Goal: Task Accomplishment & Management: Manage account settings

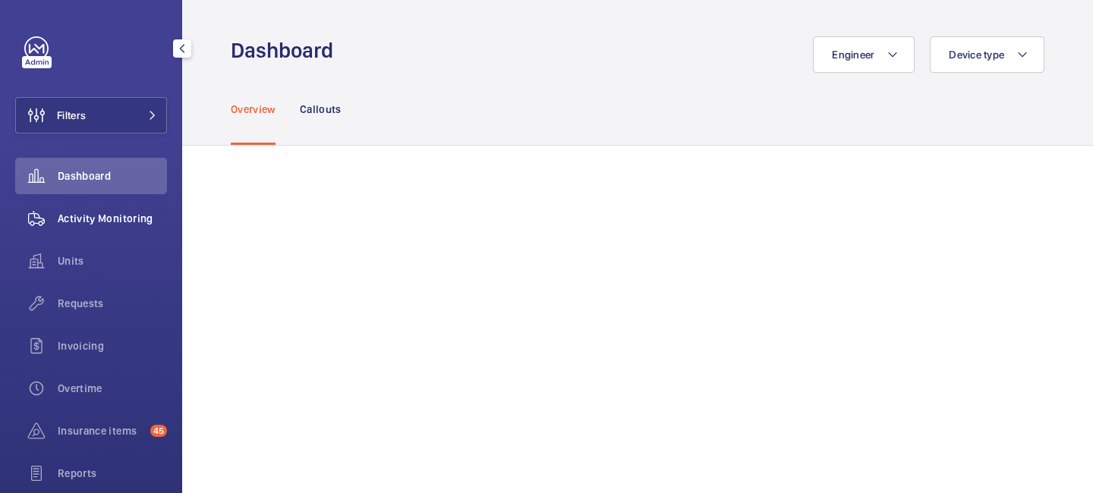
click at [137, 215] on span "Activity Monitoring" at bounding box center [112, 218] width 109 height 15
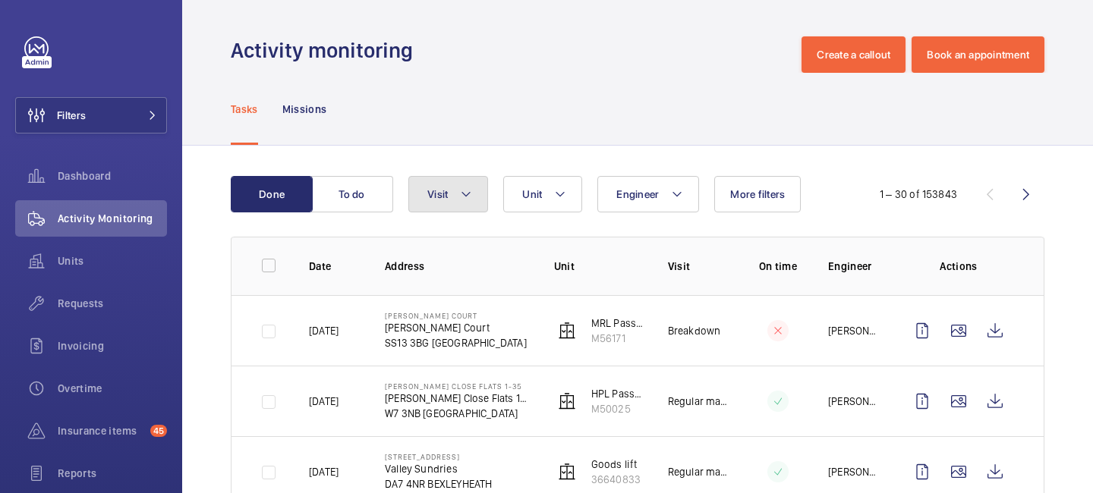
click at [461, 203] on mat-icon at bounding box center [466, 194] width 12 height 18
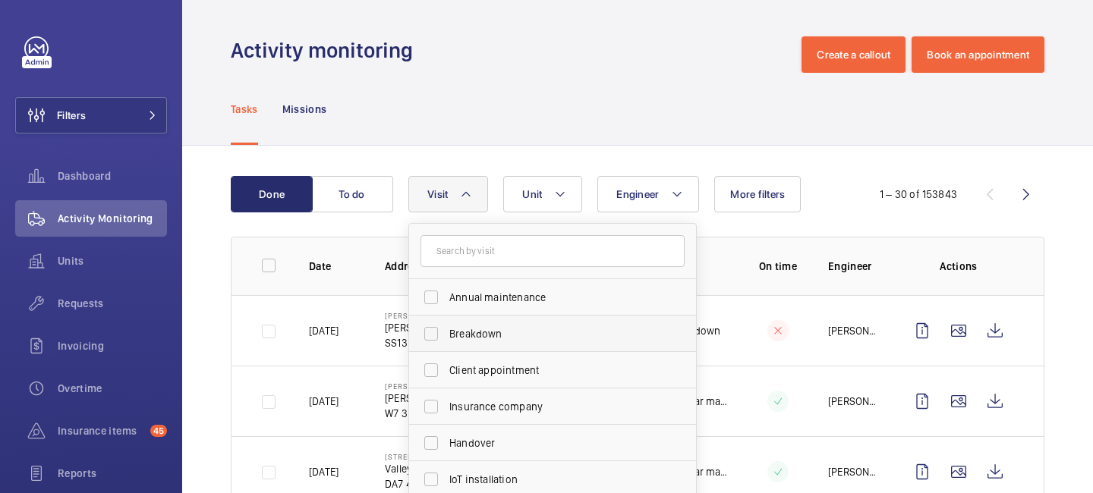
click at [481, 339] on span "Breakdown" at bounding box center [553, 333] width 209 height 15
click at [446, 339] on input "Breakdown" at bounding box center [431, 334] width 30 height 30
checkbox input "true"
click at [840, 199] on div "Engineer Unit Visit 1 Annual maintenance Breakdown Client appointment Insurance…" at bounding box center [633, 194] width 451 height 36
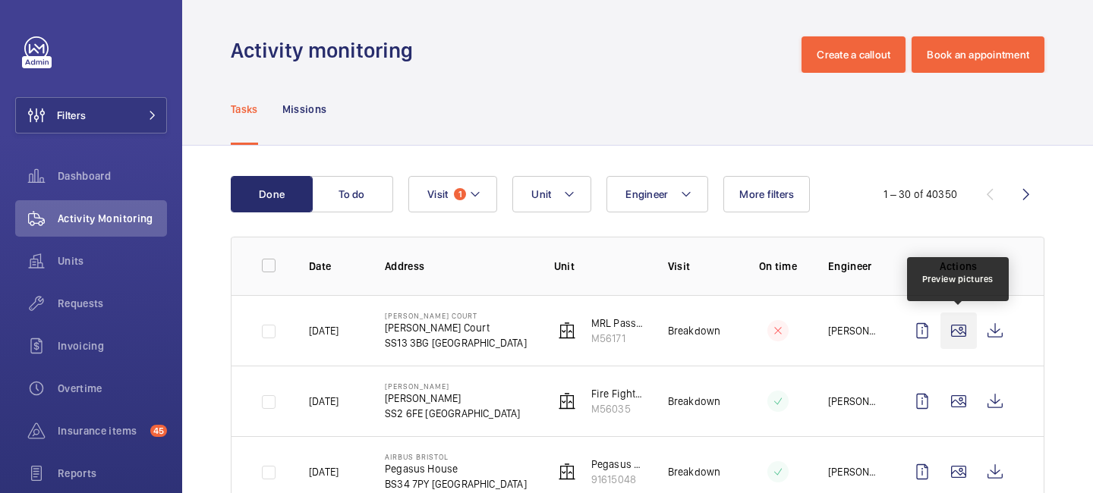
click at [965, 332] on wm-front-icon-button at bounding box center [959, 331] width 36 height 36
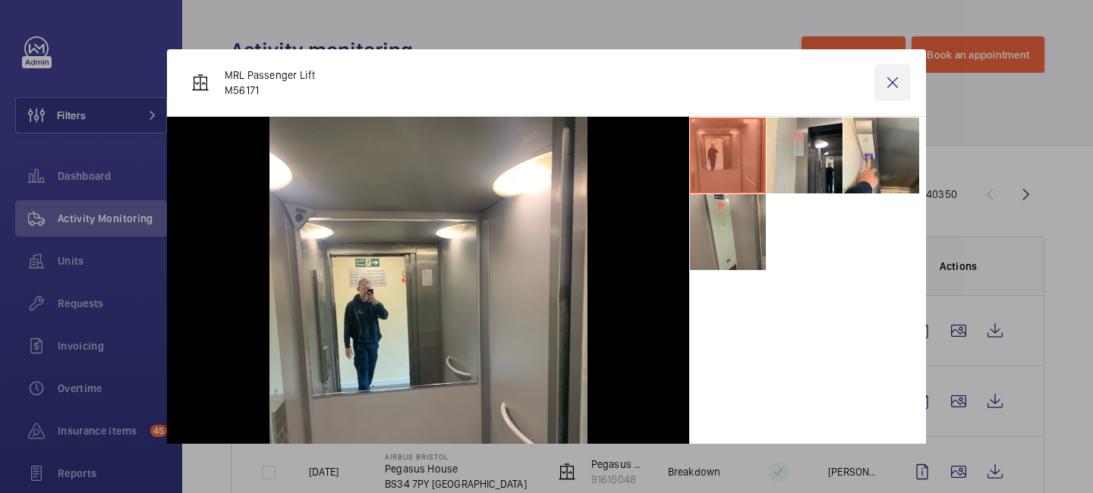
click at [900, 91] on wm-front-icon-button at bounding box center [892, 83] width 36 height 36
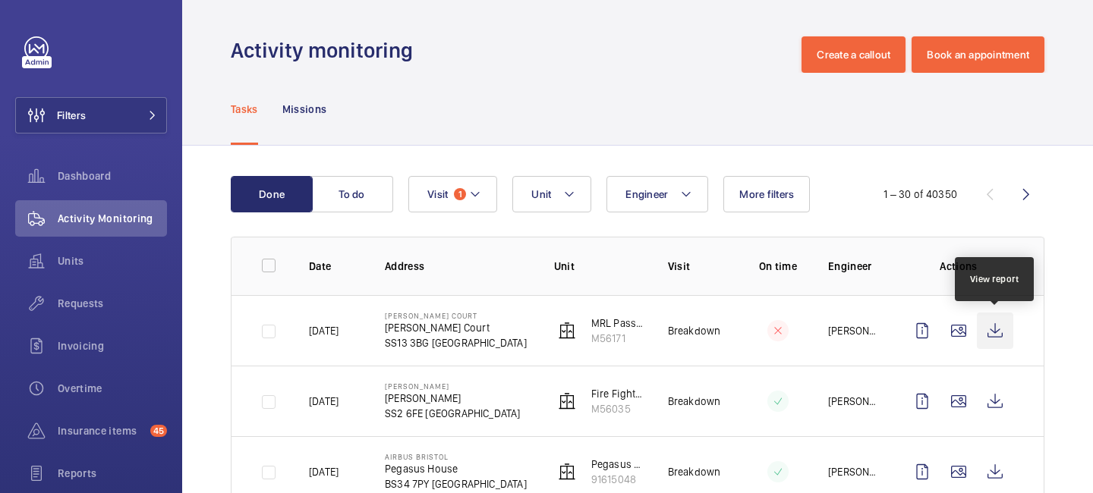
click at [1009, 339] on wm-front-icon-button at bounding box center [995, 331] width 36 height 36
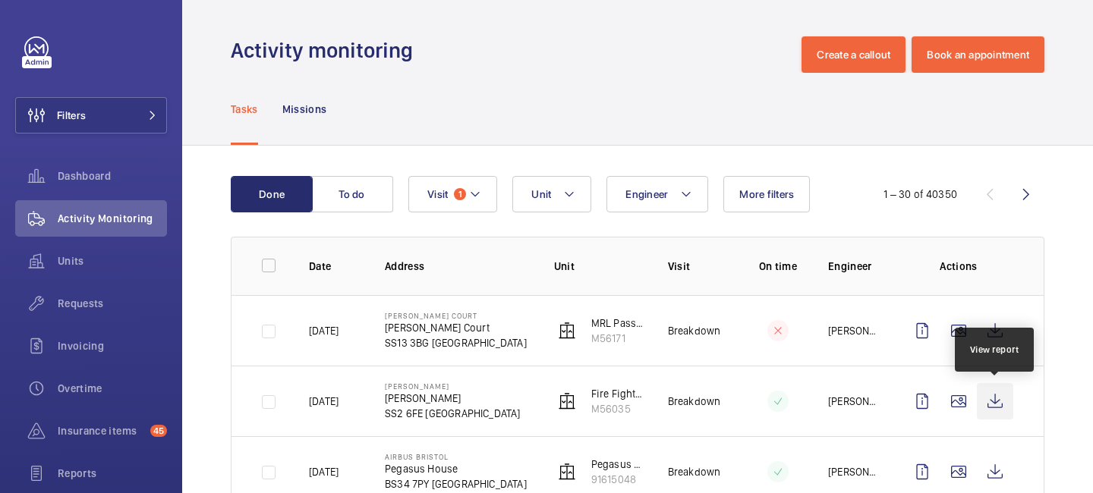
click at [999, 397] on wm-front-icon-button at bounding box center [995, 401] width 36 height 36
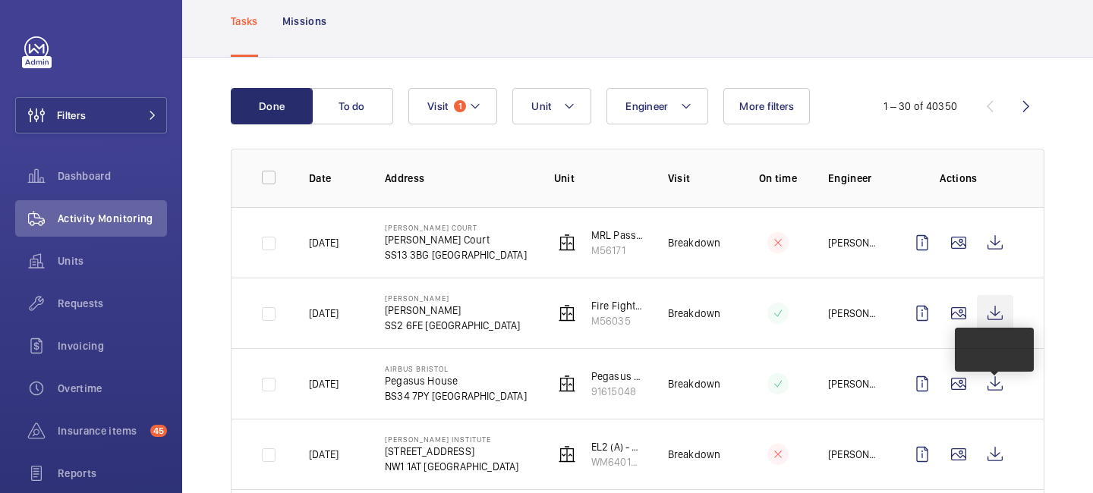
scroll to position [134, 0]
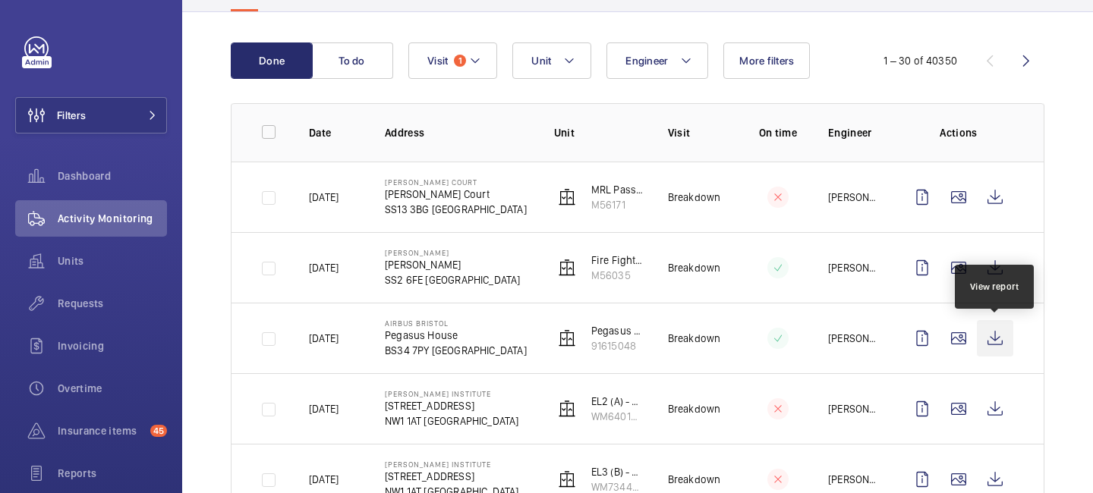
click at [1000, 341] on wm-front-icon-button at bounding box center [995, 338] width 36 height 36
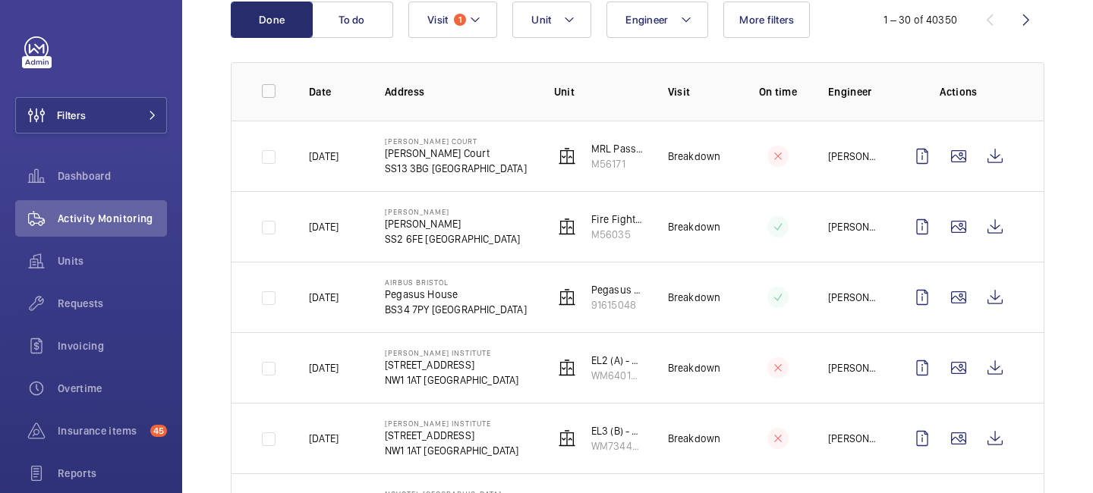
scroll to position [183, 0]
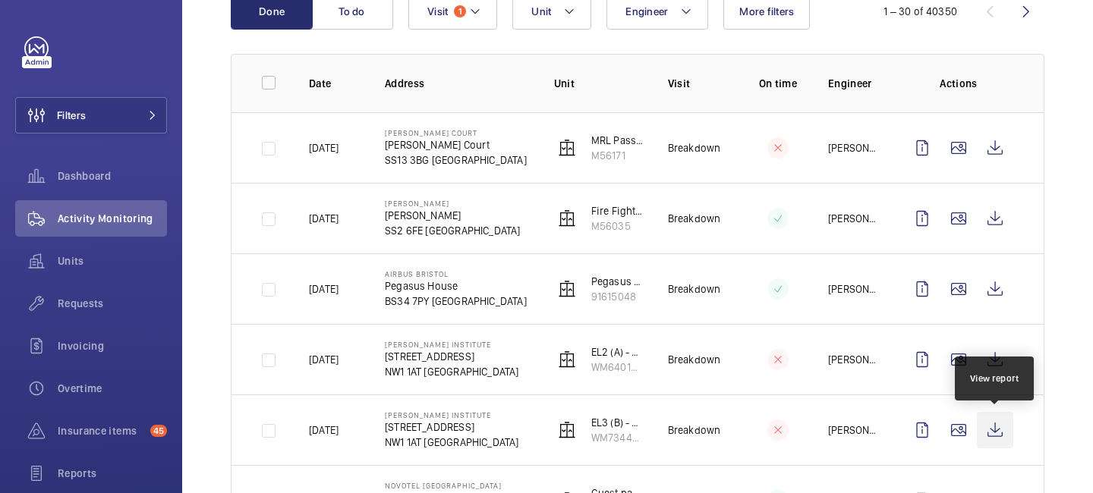
click at [997, 435] on wm-front-icon-button at bounding box center [995, 430] width 36 height 36
click at [987, 431] on wm-front-icon-button at bounding box center [995, 430] width 36 height 36
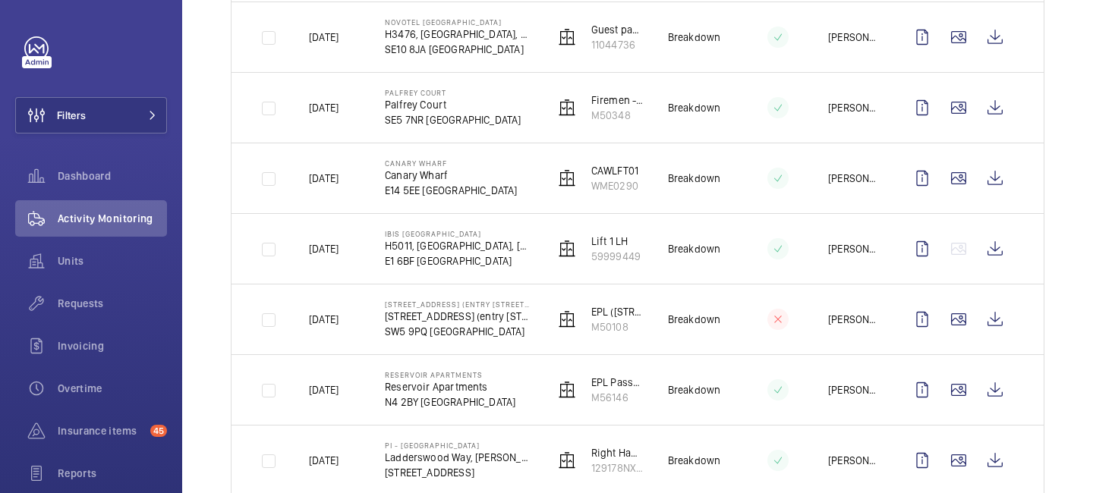
scroll to position [666, 0]
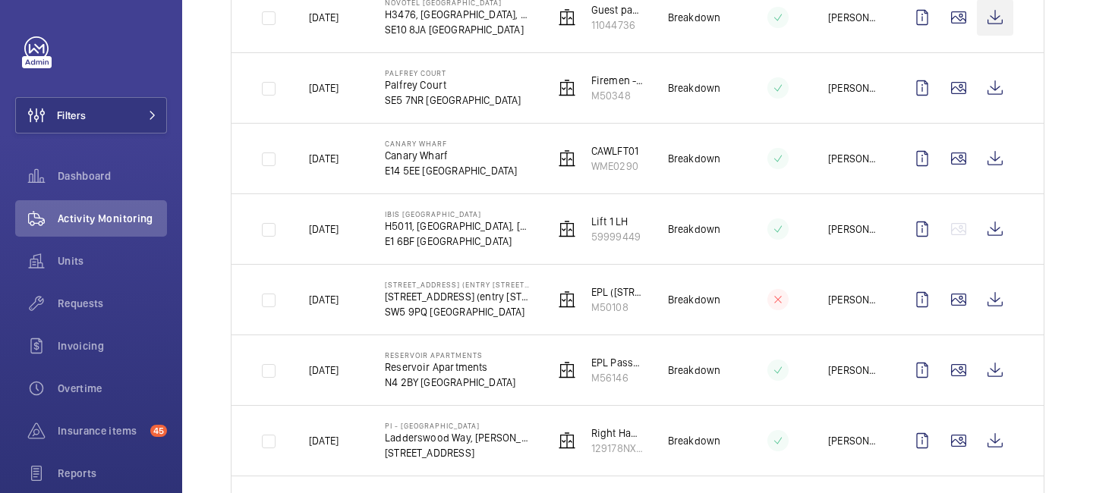
click at [997, 26] on wm-front-icon-button at bounding box center [995, 17] width 36 height 36
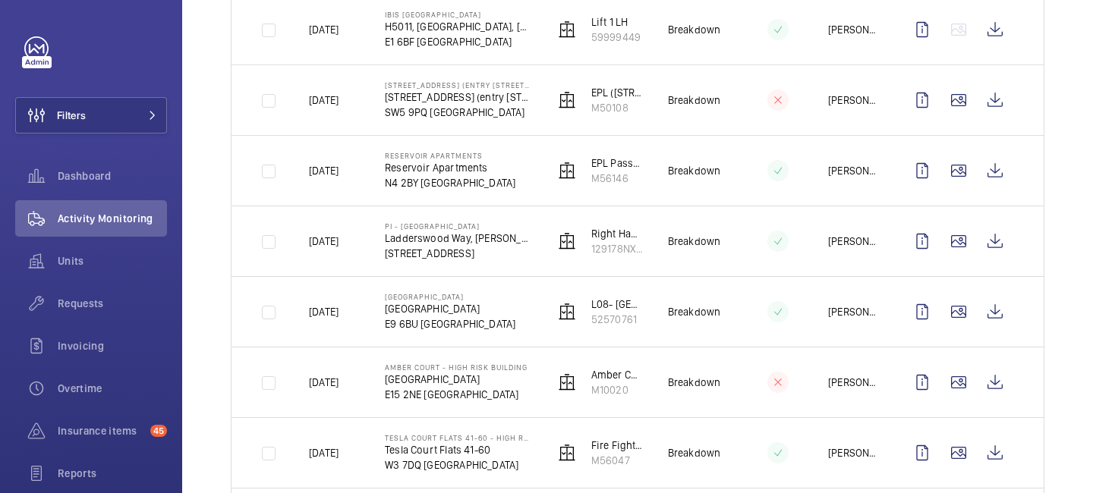
scroll to position [974, 0]
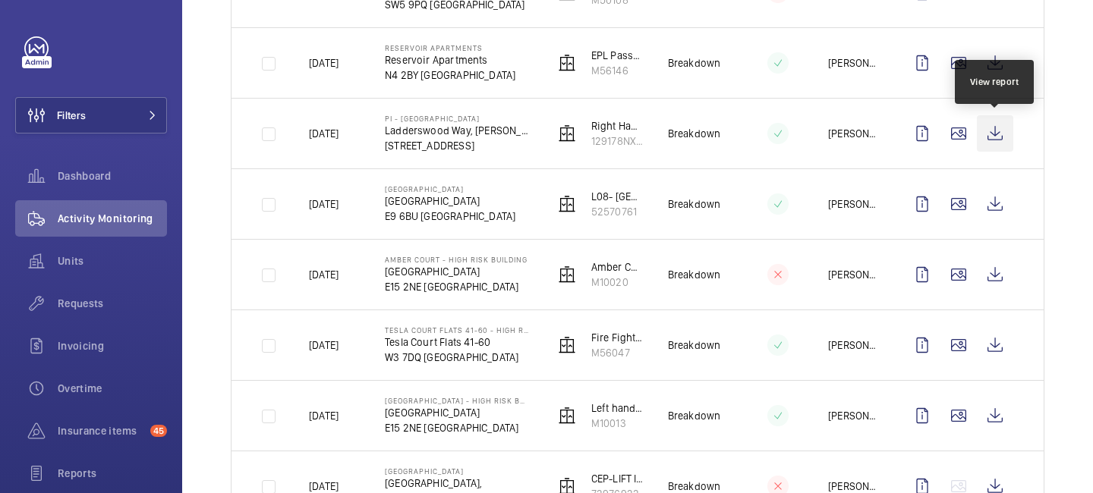
click at [996, 137] on wm-front-icon-button at bounding box center [995, 133] width 36 height 36
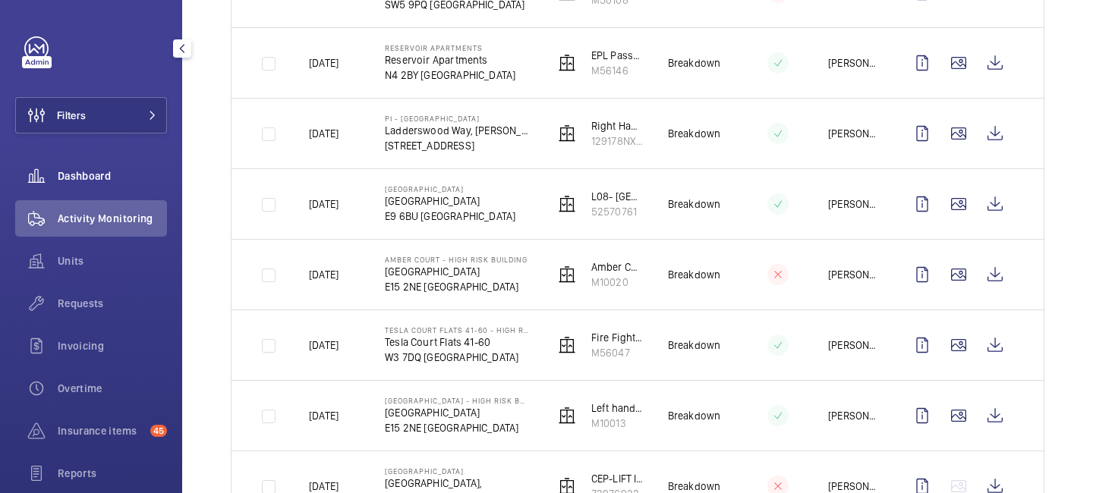
click at [102, 162] on div "Dashboard" at bounding box center [91, 176] width 152 height 36
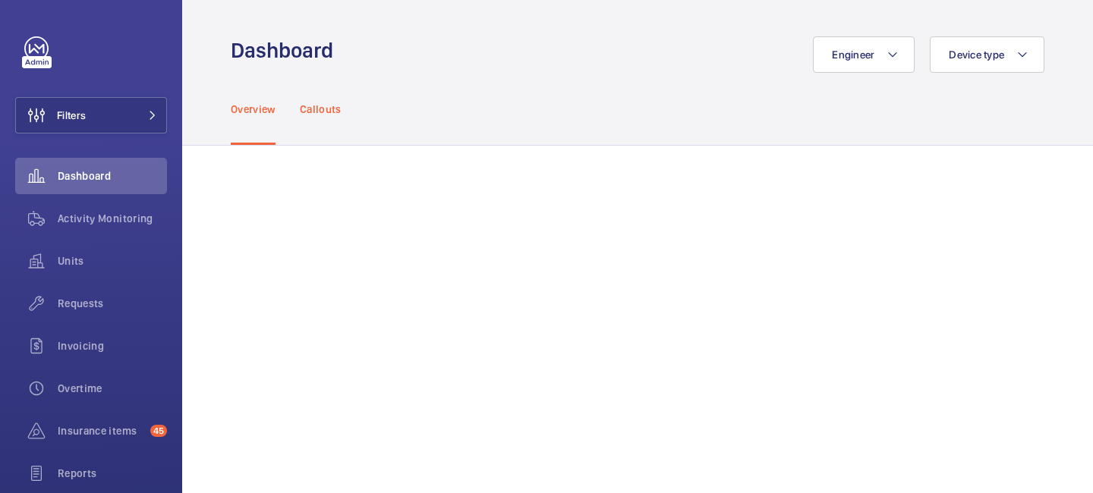
click at [331, 112] on p "Callouts" at bounding box center [321, 109] width 42 height 15
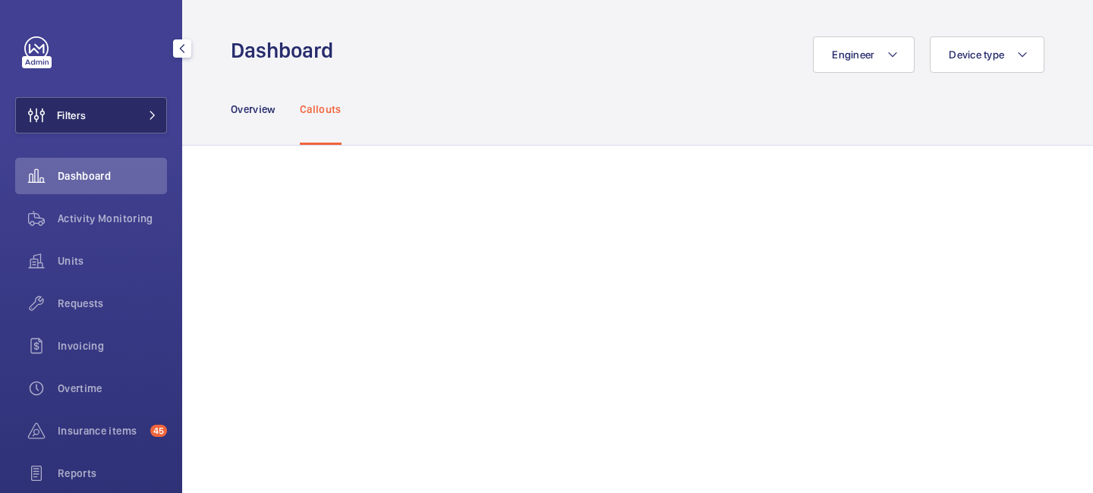
click at [136, 109] on button "Filters" at bounding box center [91, 115] width 152 height 36
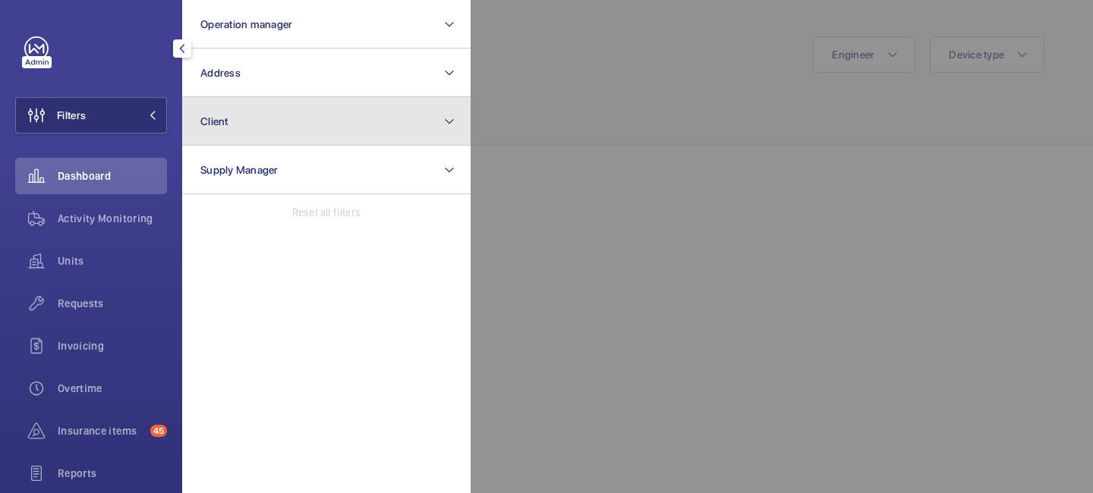
click at [257, 124] on button "Client" at bounding box center [326, 121] width 288 height 49
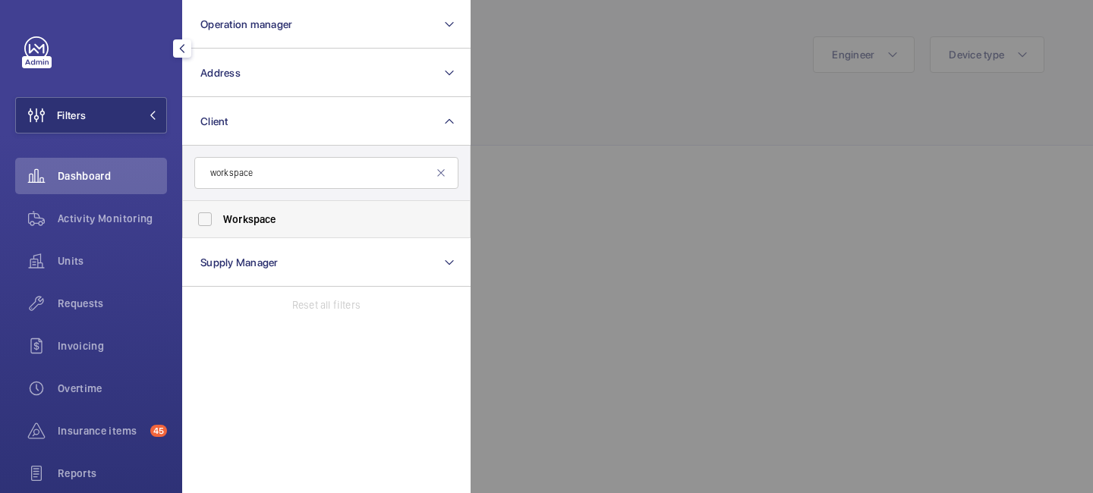
type input "workspace"
click at [254, 225] on span "Workspace" at bounding box center [249, 219] width 53 height 12
click at [220, 225] on input "Workspace" at bounding box center [205, 219] width 30 height 30
checkbox input "true"
click at [599, 107] on div at bounding box center [1017, 246] width 1093 height 493
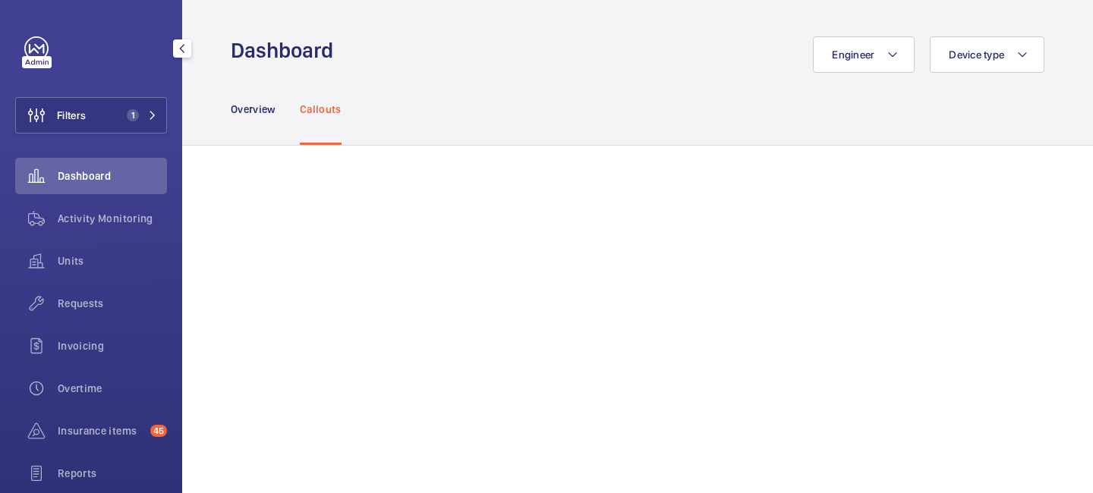
scroll to position [62, 0]
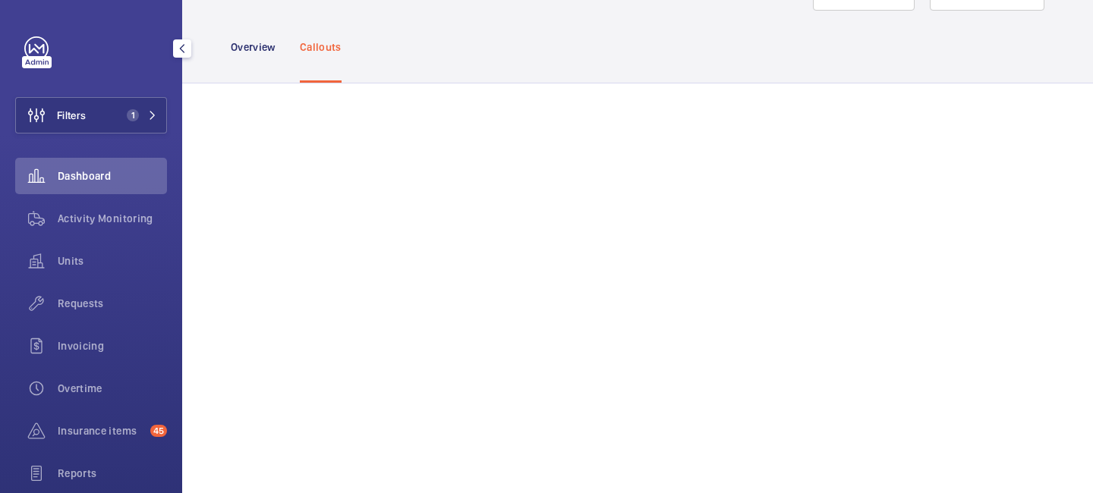
click at [711, 14] on div "Overview Callouts" at bounding box center [638, 47] width 814 height 72
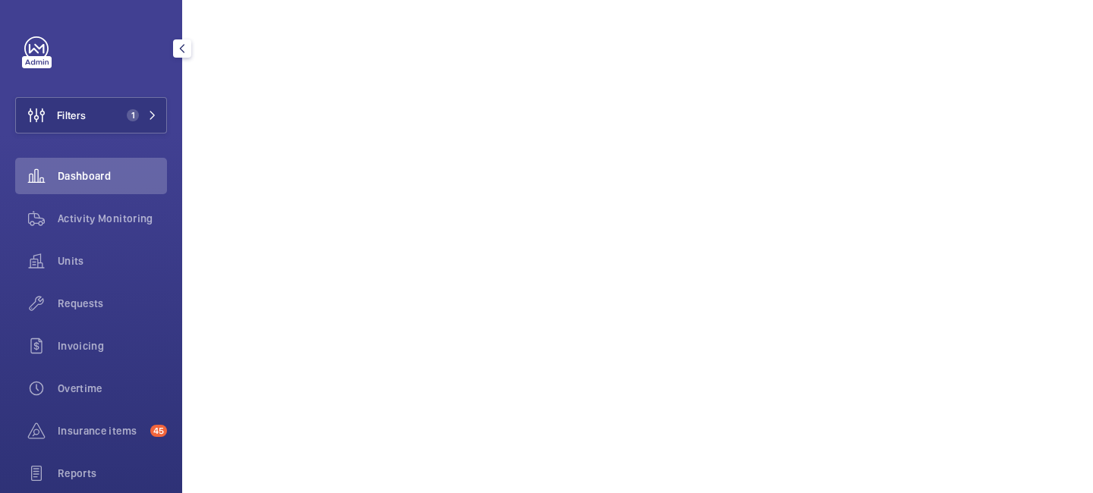
scroll to position [171, 0]
click at [158, 121] on button "Filters 1" at bounding box center [91, 115] width 152 height 36
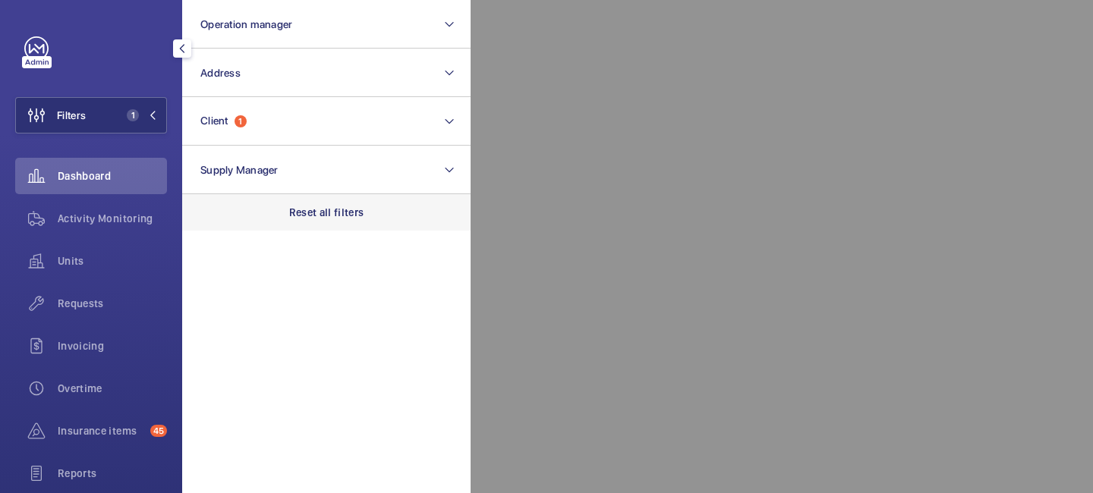
click at [301, 204] on div "Reset all filters" at bounding box center [326, 212] width 288 height 36
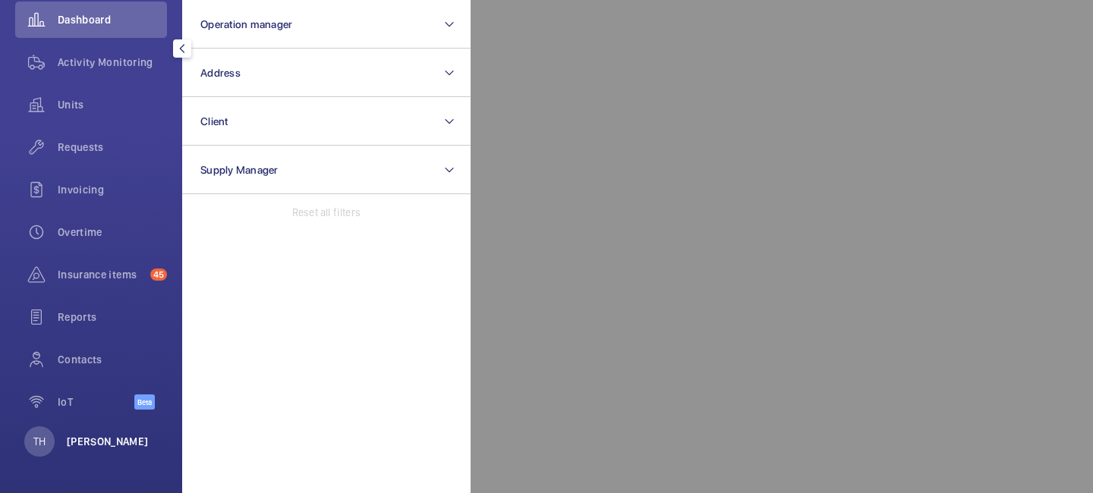
click at [81, 442] on p "[PERSON_NAME]" at bounding box center [108, 441] width 82 height 15
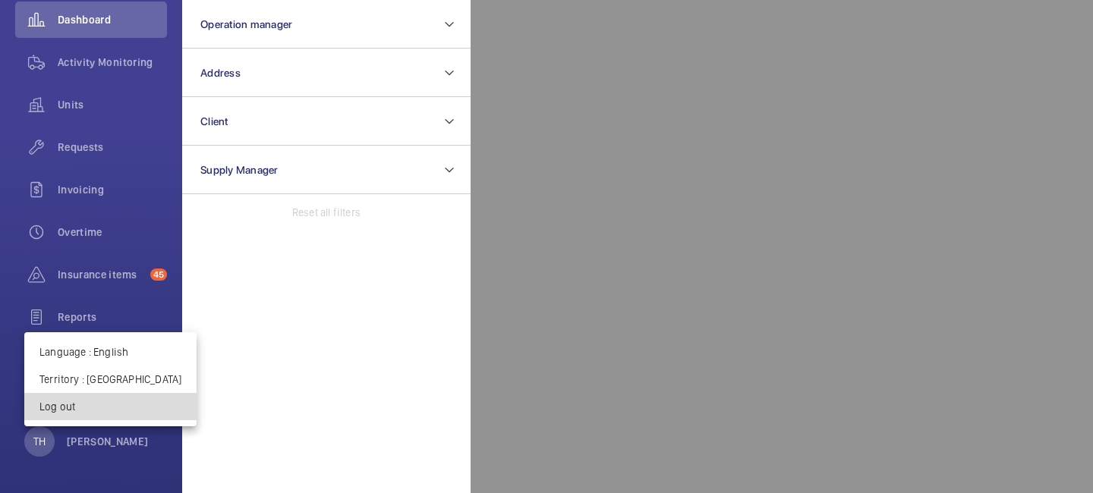
click at [111, 413] on button "Log out" at bounding box center [110, 406] width 172 height 27
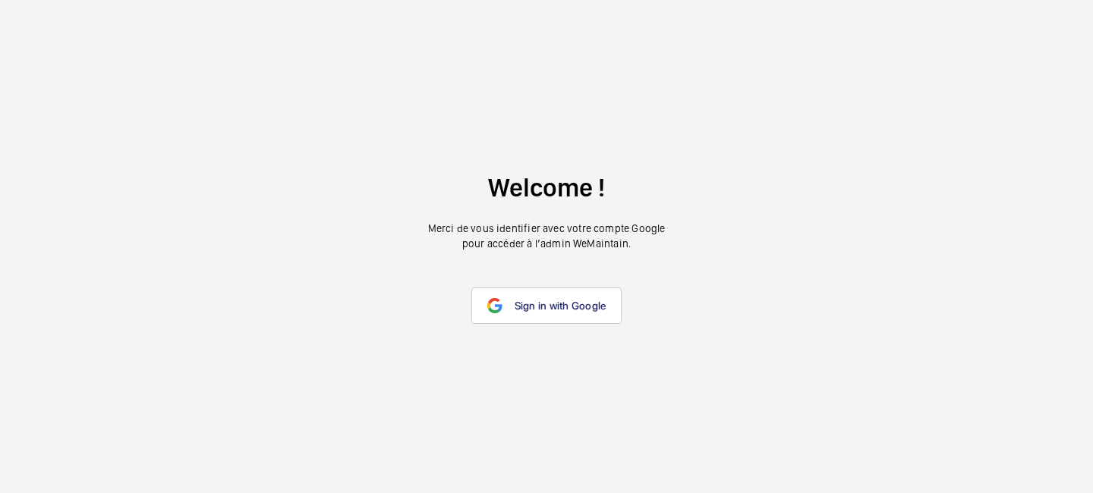
click at [537, 326] on wm-front-google-login "Welcome ! Merci de vous identifier avec votre compte Google pour accéder à l’ad…" at bounding box center [546, 246] width 1093 height 493
click at [537, 310] on span "Sign in with Google" at bounding box center [561, 306] width 92 height 12
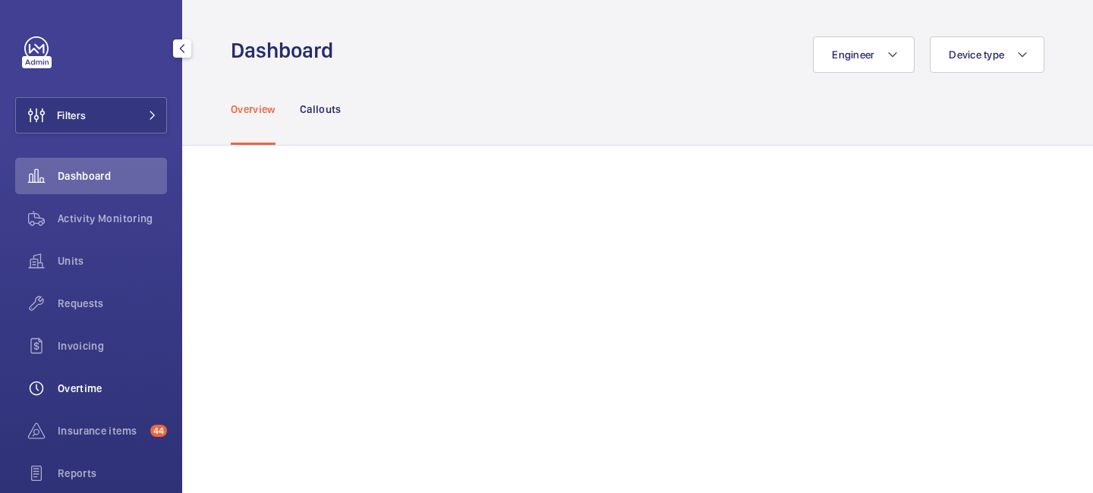
scroll to position [156, 0]
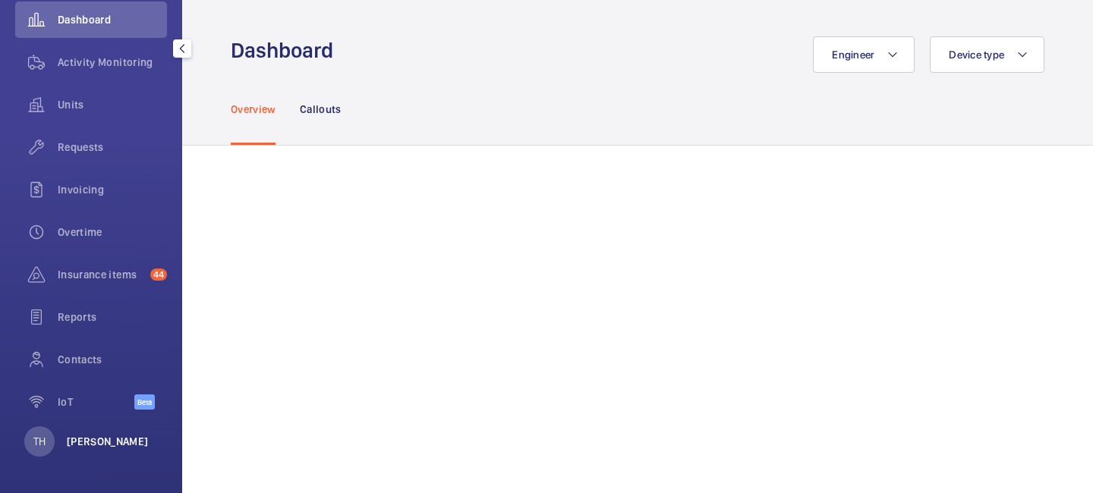
click at [109, 437] on p "[PERSON_NAME]" at bounding box center [108, 441] width 82 height 15
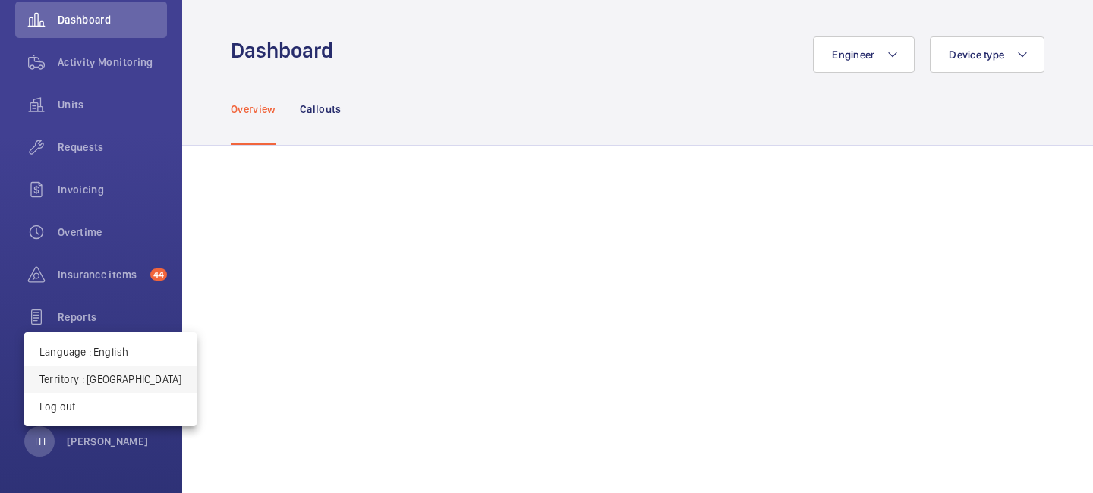
click at [134, 377] on p "Territory : [GEOGRAPHIC_DATA]" at bounding box center [110, 379] width 142 height 15
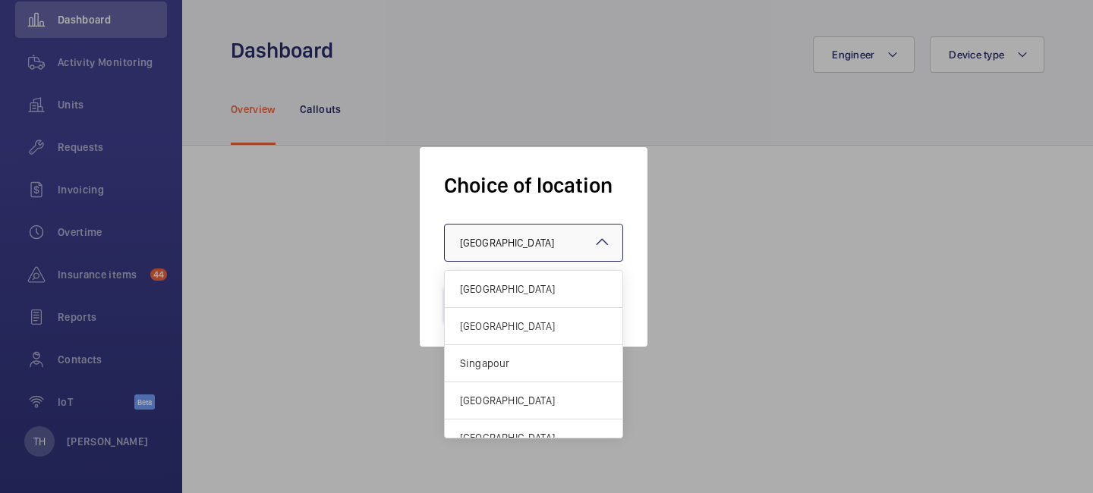
click at [535, 244] on div "× [GEOGRAPHIC_DATA]" at bounding box center [526, 242] width 132 height 15
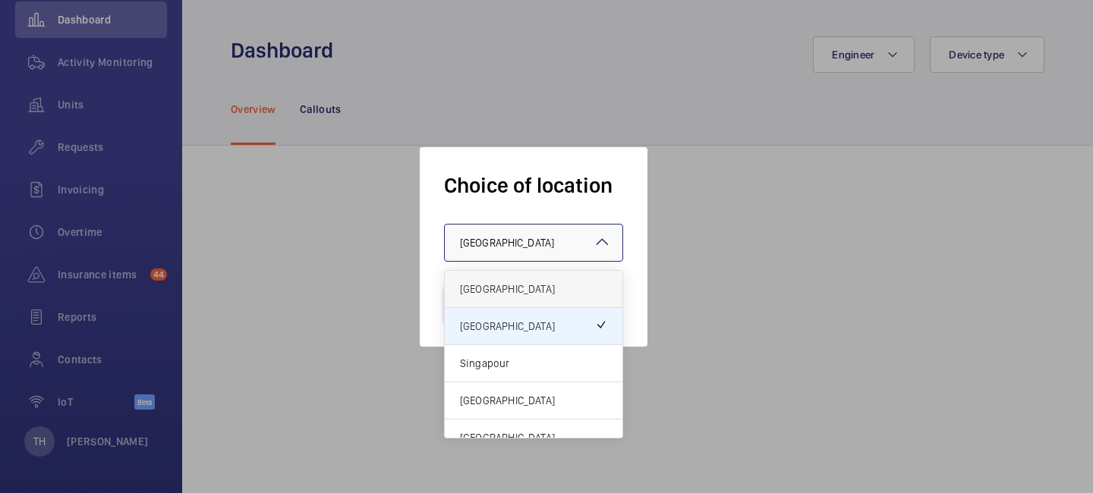
click at [527, 291] on span "[GEOGRAPHIC_DATA]" at bounding box center [533, 289] width 147 height 15
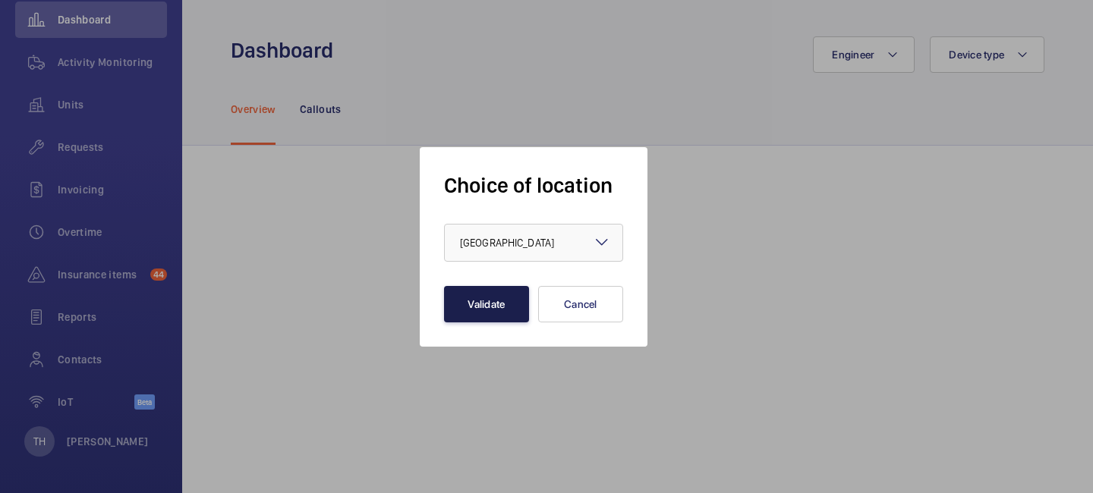
click at [490, 301] on button "Validate" at bounding box center [486, 304] width 85 height 36
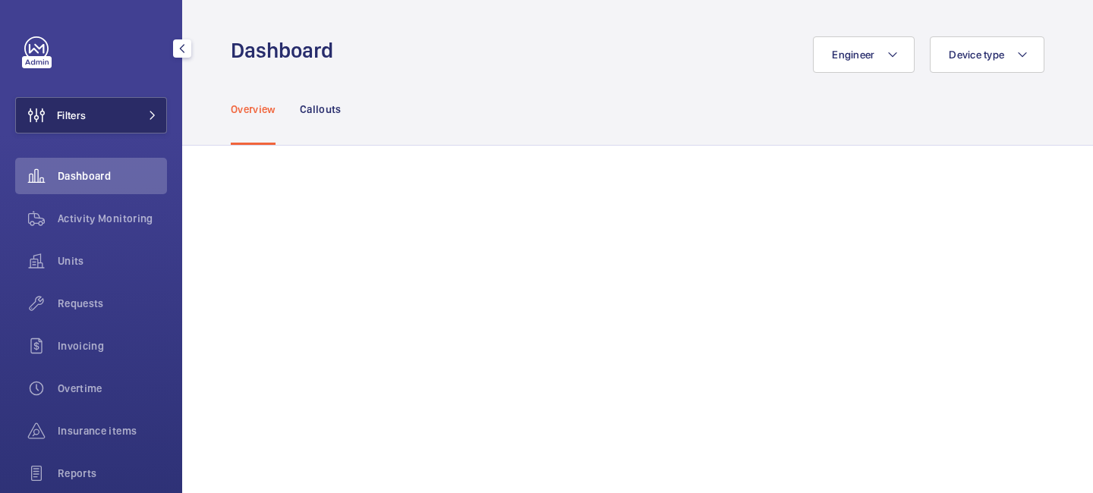
click at [148, 123] on button "Filters" at bounding box center [91, 115] width 152 height 36
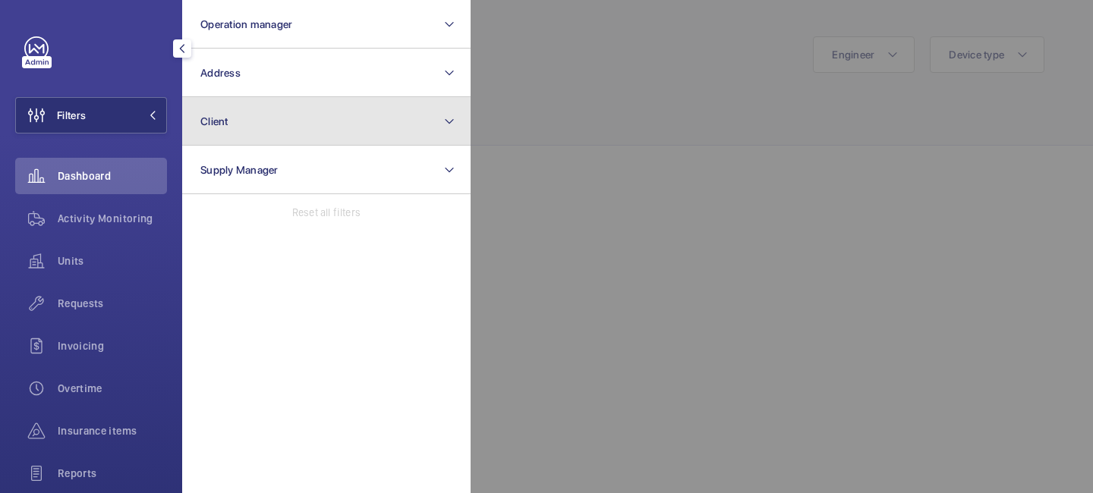
click at [304, 121] on button "Client" at bounding box center [326, 121] width 288 height 49
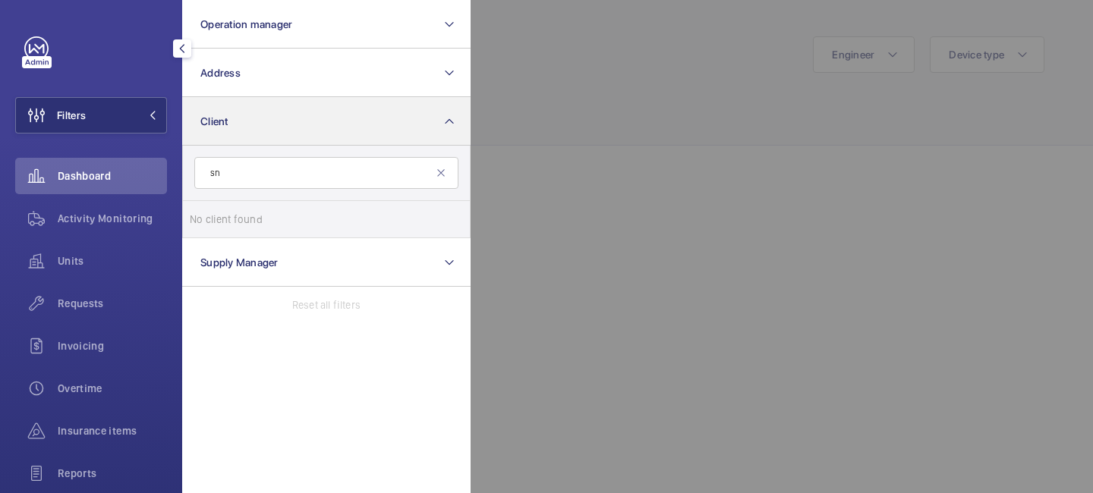
type input "s"
type input "c"
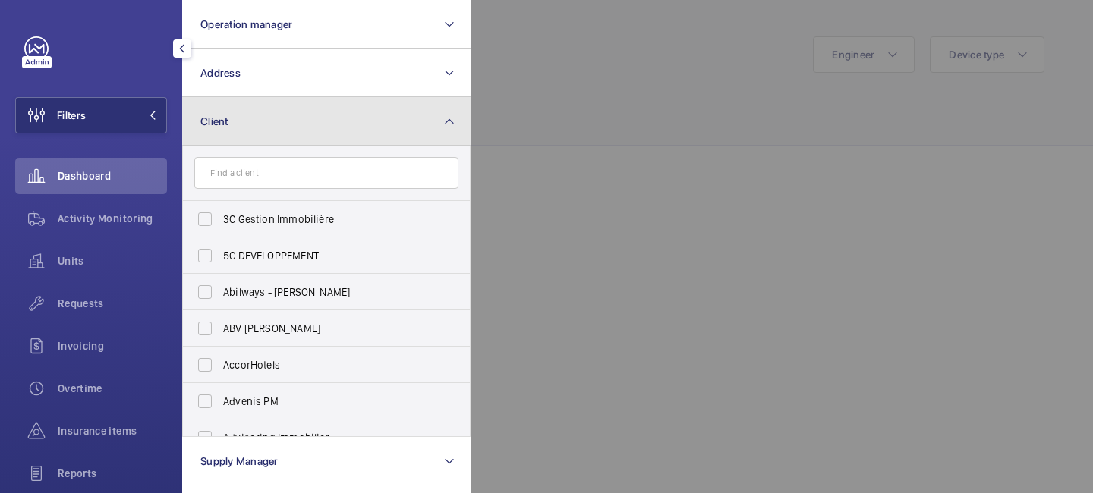
click at [374, 126] on button "Client" at bounding box center [326, 121] width 288 height 49
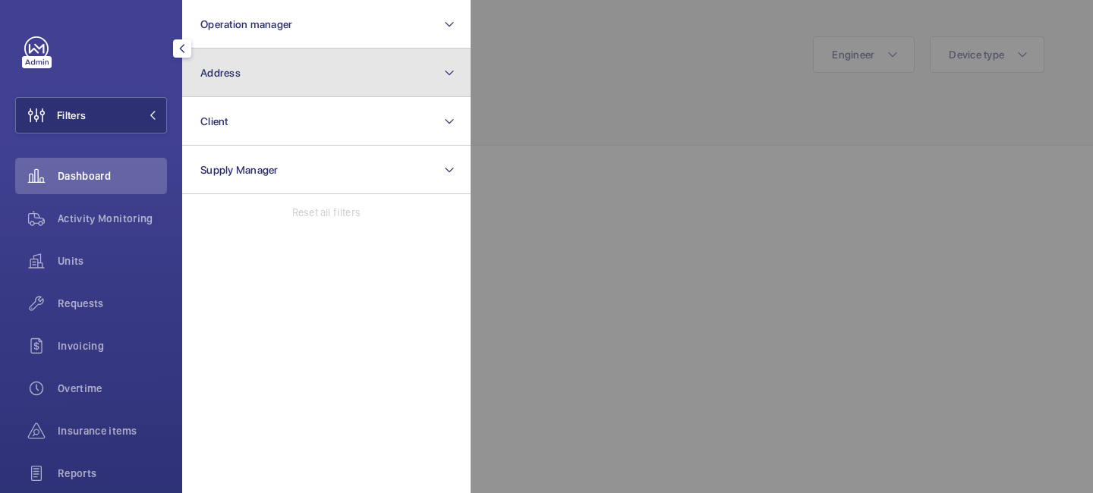
click at [370, 87] on button "Address" at bounding box center [326, 73] width 288 height 49
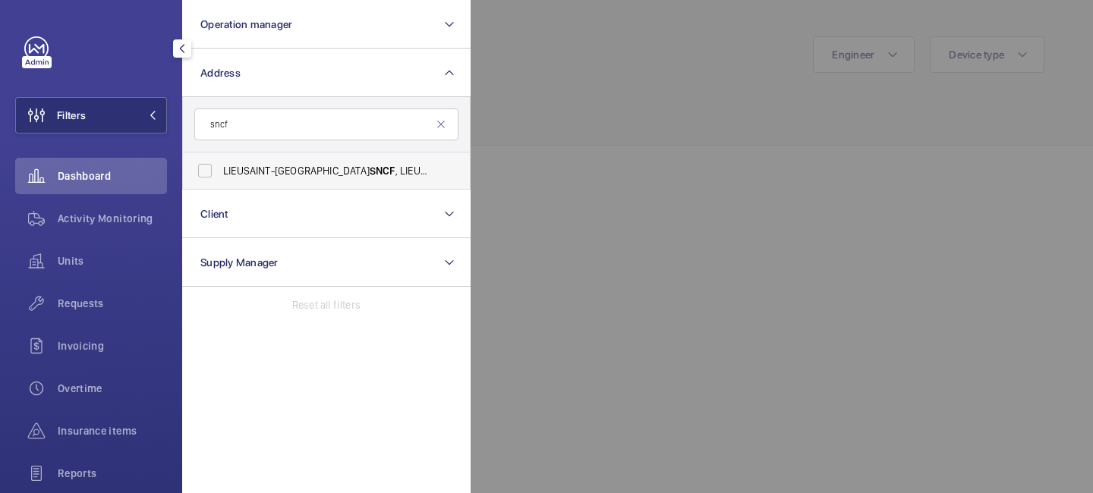
type input "sncf"
click at [371, 175] on span "LIEUSAINT-MOISSY - Gare SNCF , LIEUSSAINT 77127" at bounding box center [327, 170] width 209 height 15
click at [220, 175] on input "LIEUSAINT-MOISSY - Gare SNCF , LIEUSSAINT 77127" at bounding box center [205, 171] width 30 height 30
checkbox input "true"
click at [643, 77] on div at bounding box center [1017, 246] width 1093 height 493
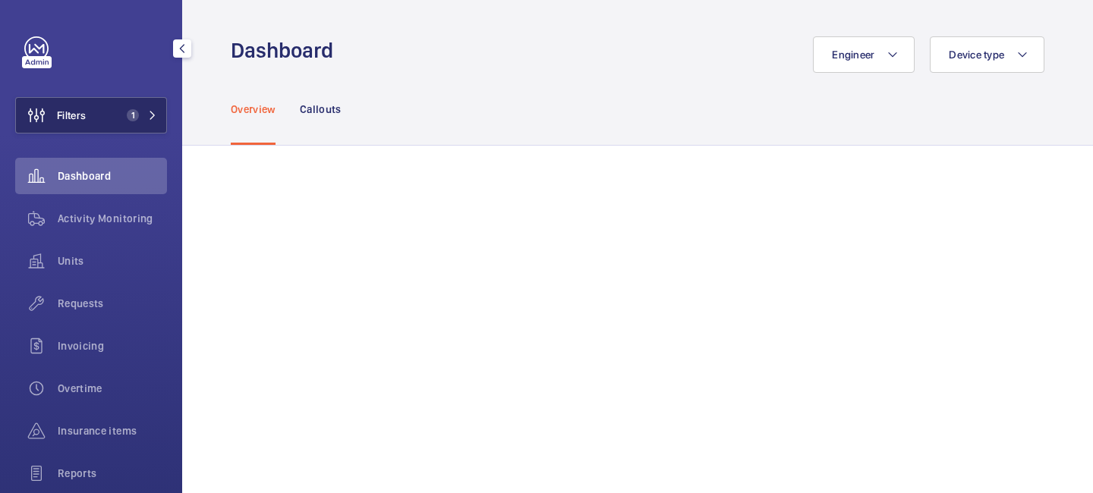
click at [143, 117] on span "1" at bounding box center [139, 115] width 36 height 12
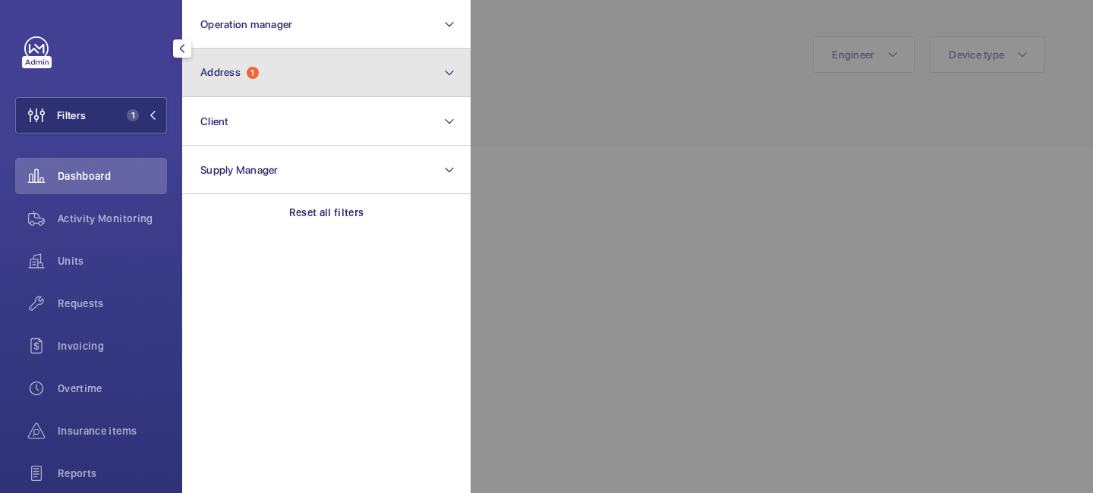
click at [337, 87] on button "Address 1" at bounding box center [326, 73] width 288 height 49
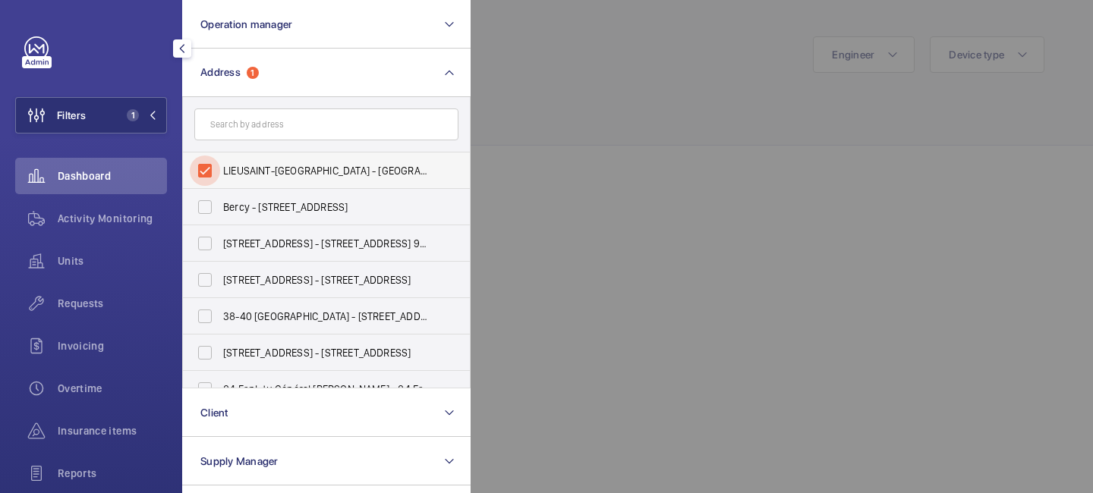
click at [197, 173] on input "LIEUSAINT-MOISSY - Gare SNCF, LIEUSSAINT 77127" at bounding box center [205, 171] width 30 height 30
checkbox input "false"
click at [139, 114] on span at bounding box center [148, 115] width 18 height 9
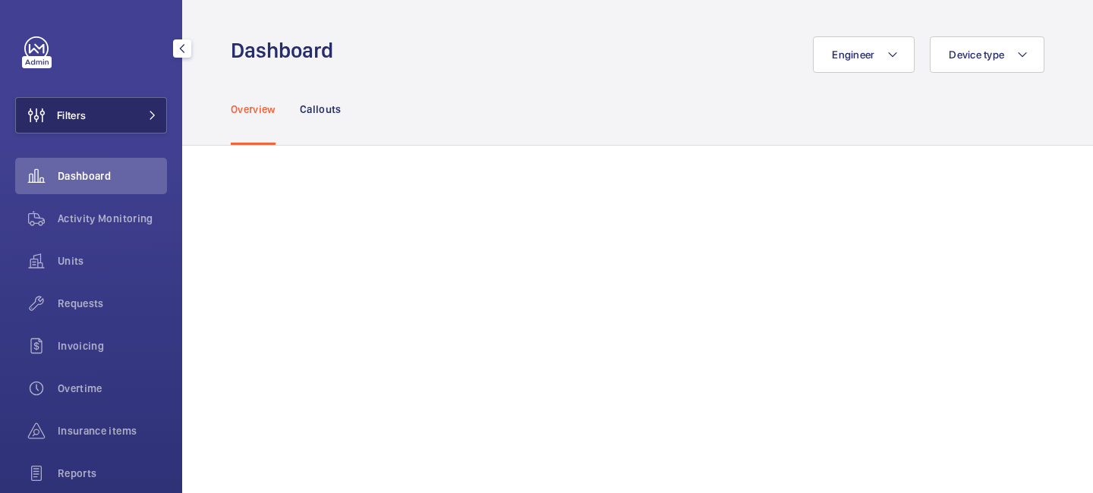
click at [149, 115] on mat-icon at bounding box center [152, 115] width 9 height 9
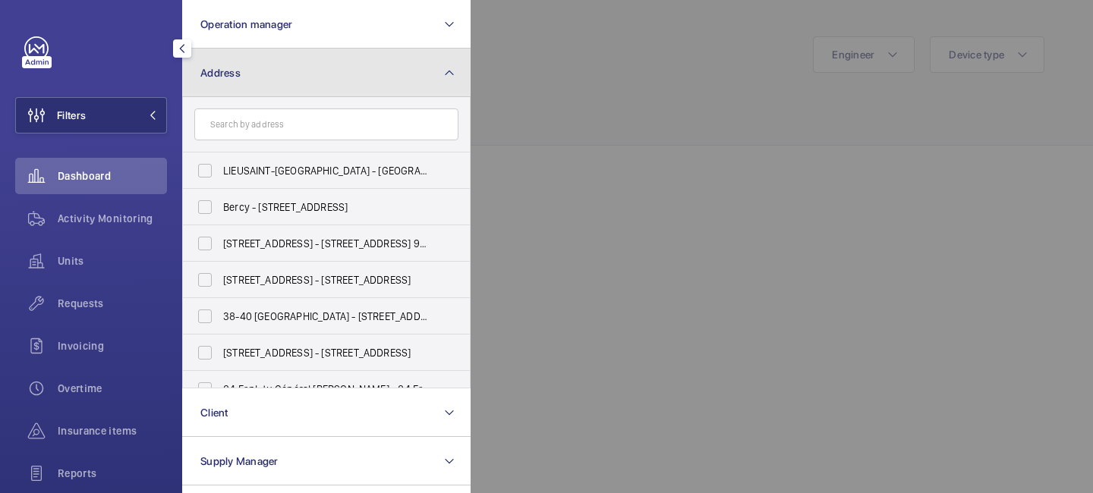
click at [246, 84] on button "Address" at bounding box center [326, 73] width 288 height 49
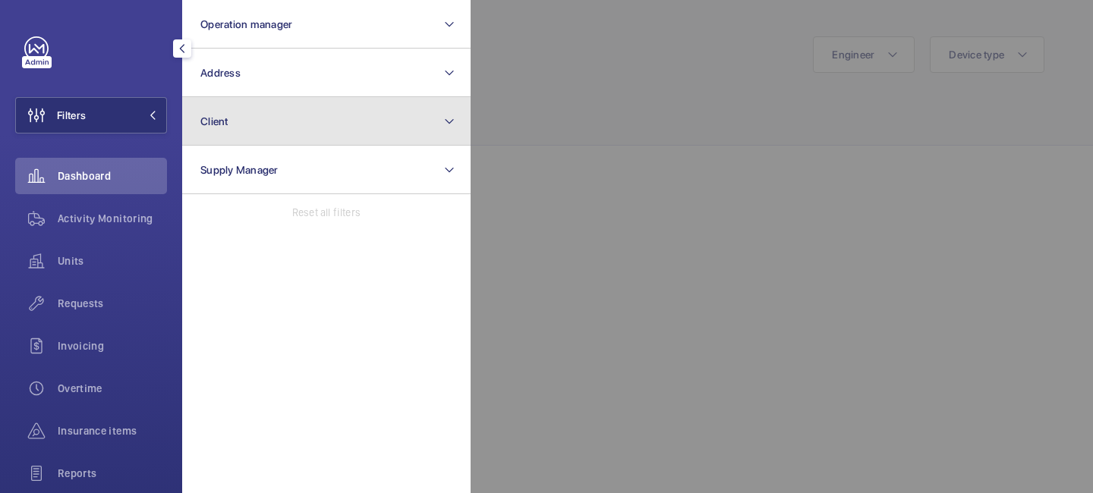
click at [245, 131] on button "Client" at bounding box center [326, 121] width 288 height 49
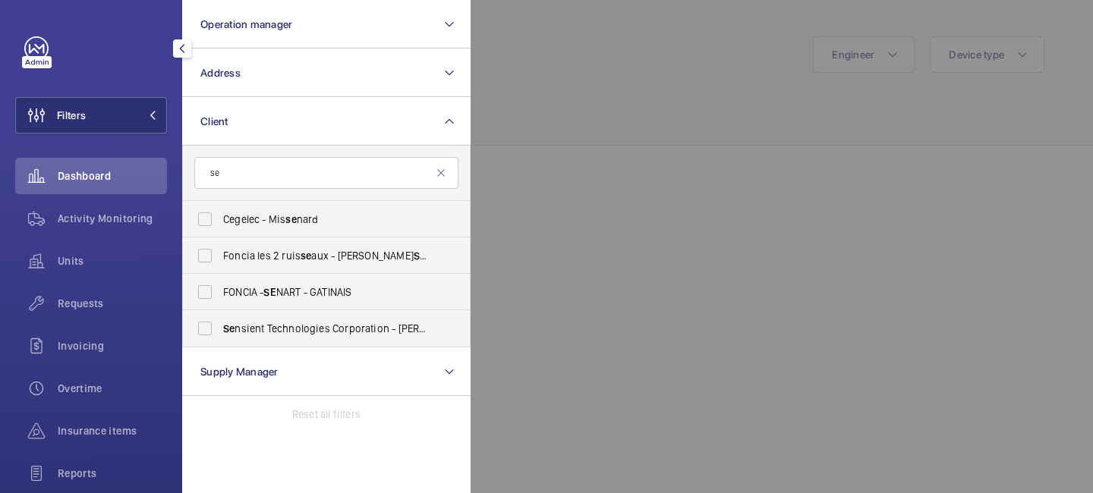
type input "s"
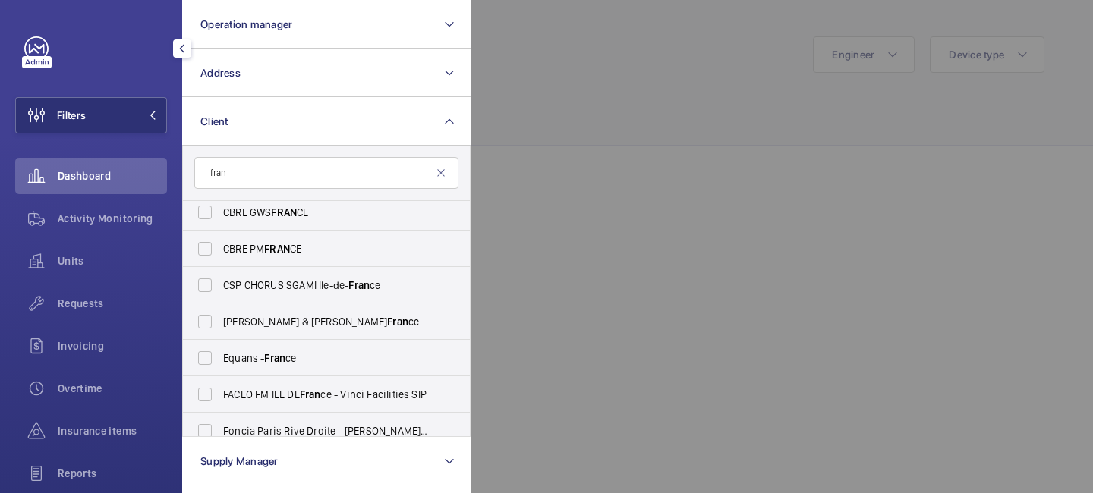
scroll to position [192, 0]
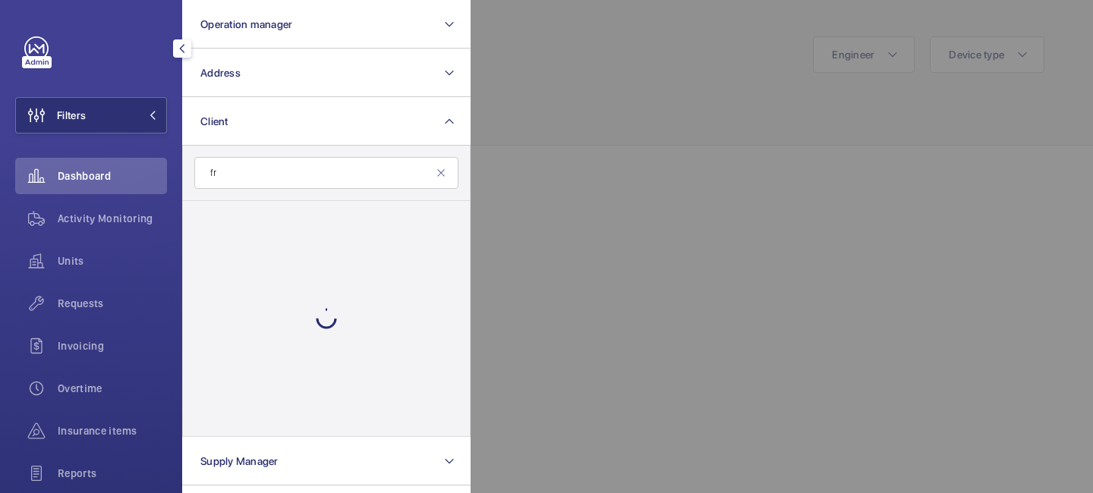
type input "f"
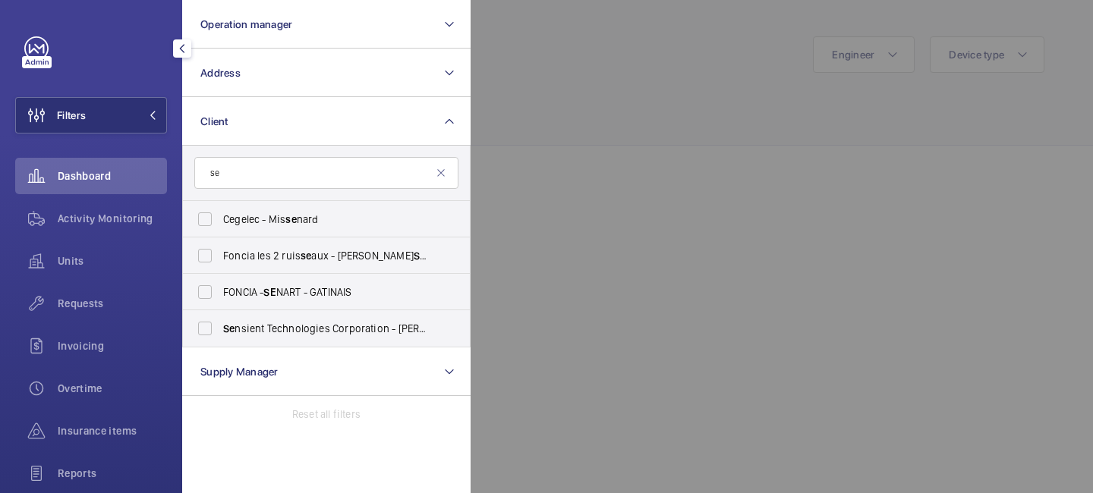
type input "s"
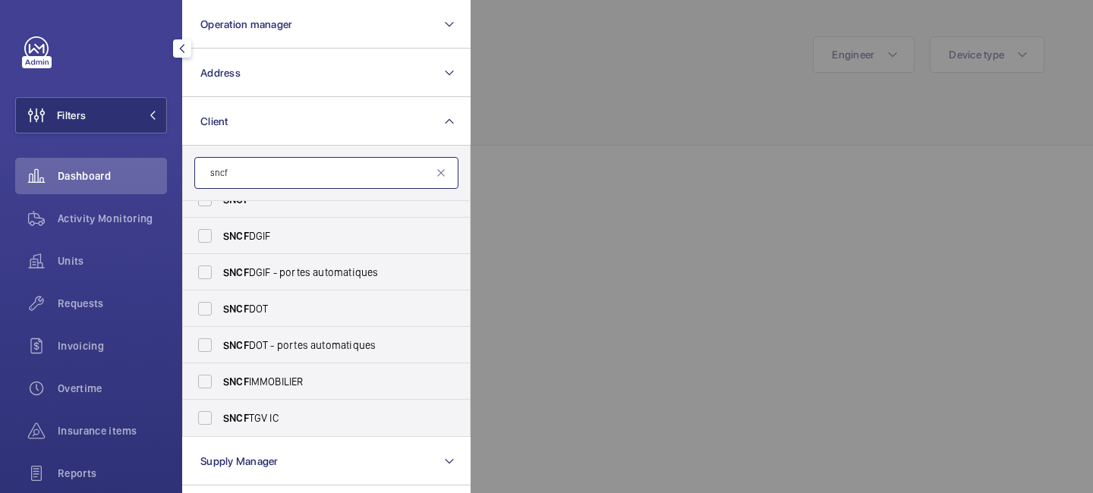
scroll to position [0, 0]
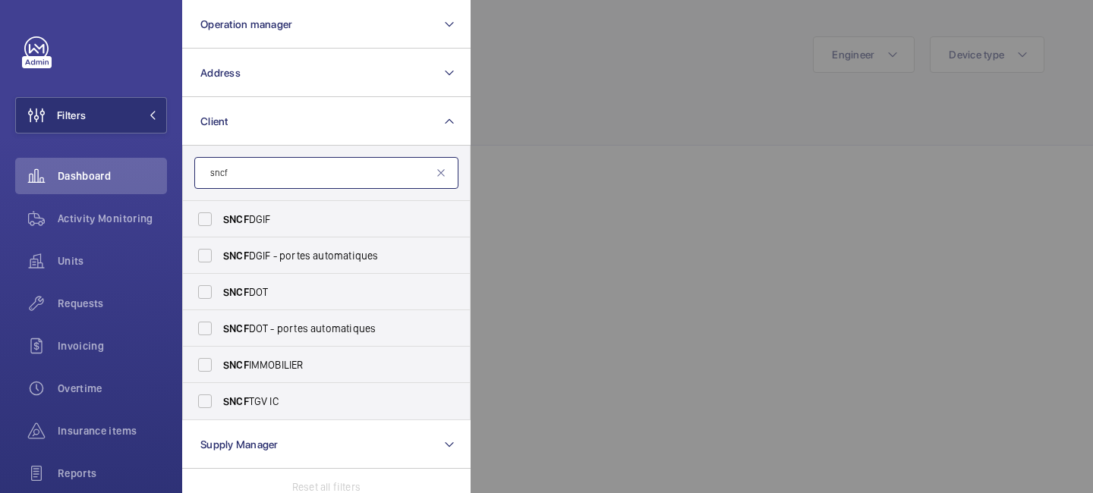
type input "sncf"
click at [206, 222] on input "SNCF DGIF" at bounding box center [205, 219] width 30 height 30
checkbox input "true"
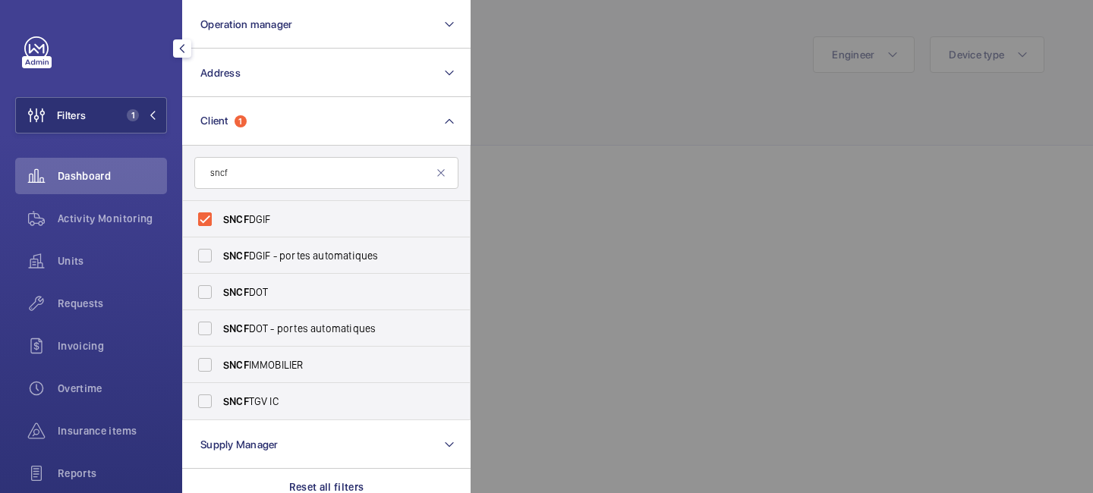
click at [691, 65] on div at bounding box center [1017, 246] width 1093 height 493
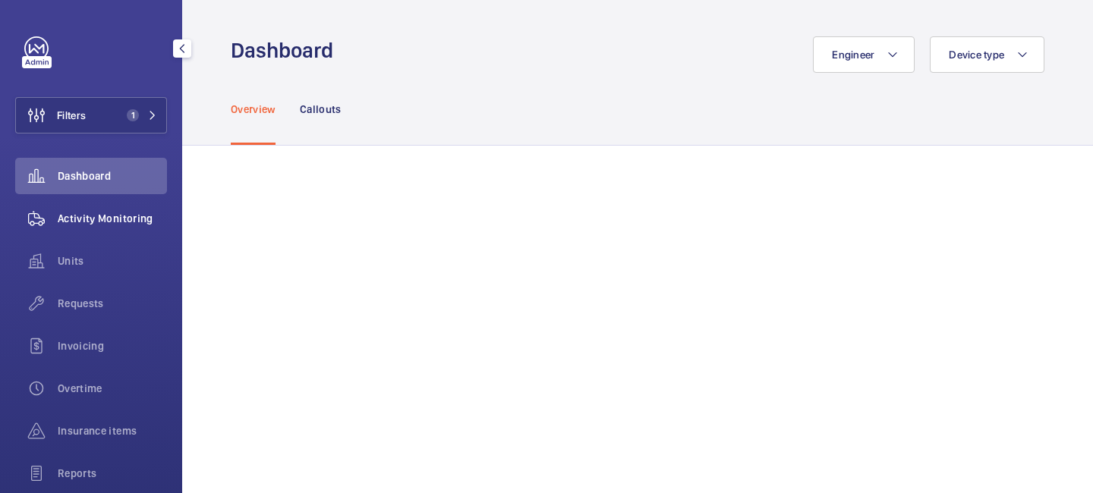
click at [109, 217] on span "Activity Monitoring" at bounding box center [112, 218] width 109 height 15
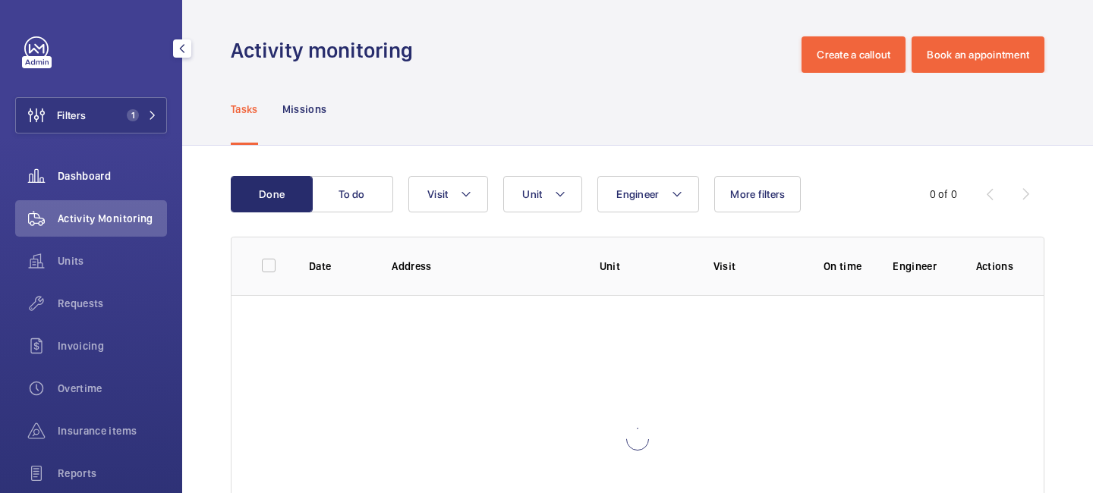
click at [103, 176] on span "Dashboard" at bounding box center [112, 176] width 109 height 15
